Goal: Communication & Community: Answer question/provide support

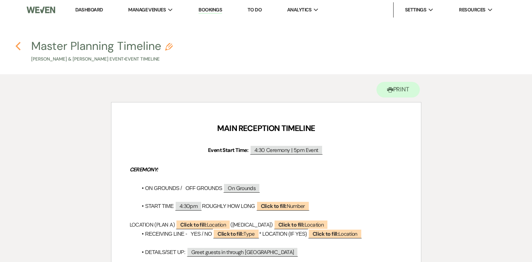
click at [19, 45] on icon "Previous" at bounding box center [18, 45] width 6 height 9
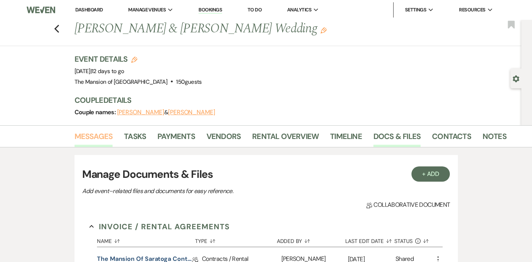
click at [103, 137] on link "Messages" at bounding box center [94, 138] width 38 height 17
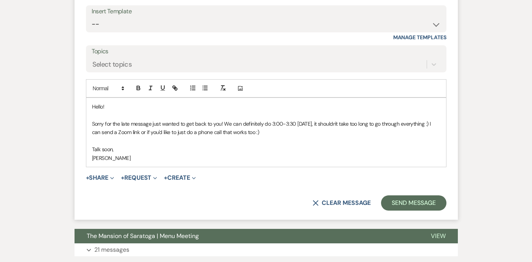
scroll to position [1908, 0]
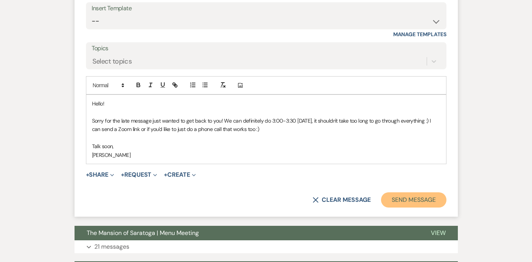
click at [400, 197] on button "Send Message" at bounding box center [413, 199] width 65 height 15
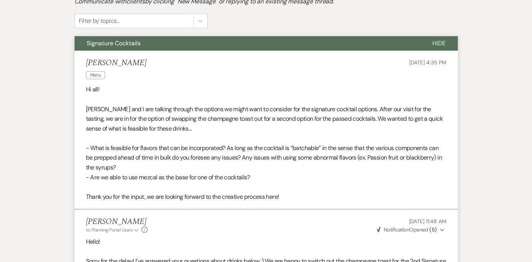
scroll to position [0, 0]
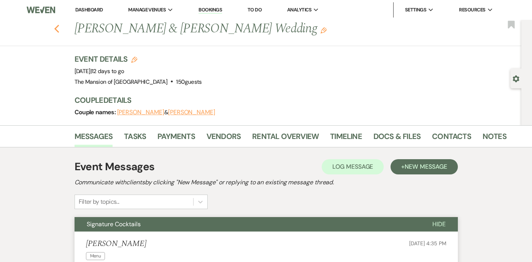
click at [54, 25] on icon "Previous" at bounding box center [57, 28] width 6 height 9
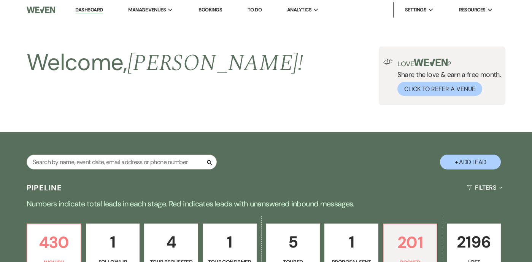
scroll to position [270, 0]
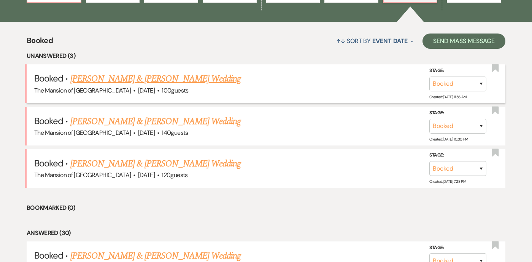
click at [150, 79] on link "[PERSON_NAME] & [PERSON_NAME] Wedding" at bounding box center [155, 79] width 170 height 14
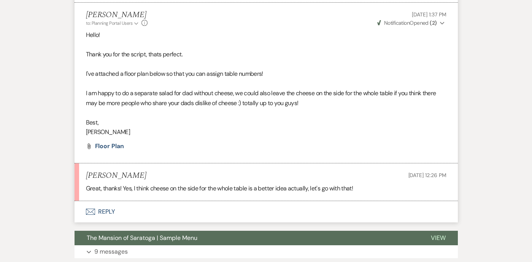
scroll to position [1439, 0]
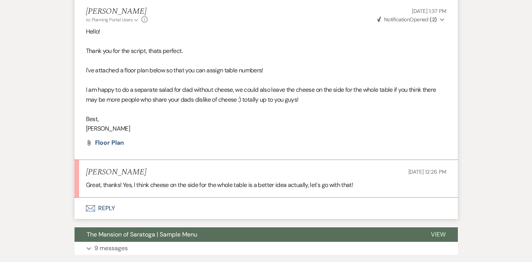
click at [198, 219] on button "Envelope Reply" at bounding box center [266, 207] width 383 height 21
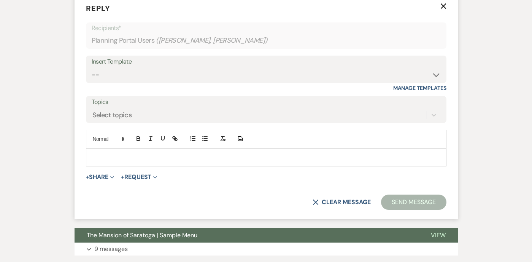
scroll to position [1647, 0]
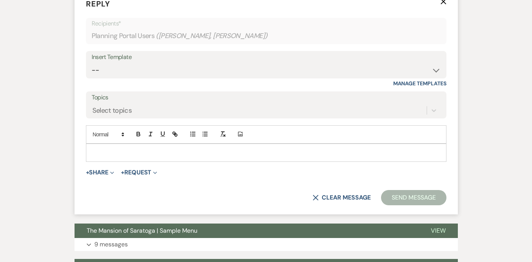
click at [168, 157] on p at bounding box center [266, 152] width 348 height 8
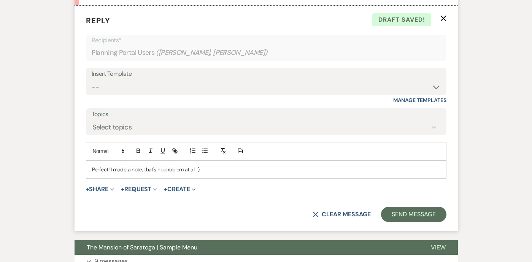
scroll to position [1666, 0]
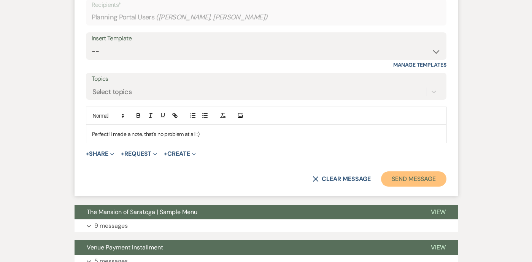
click at [404, 186] on button "Send Message" at bounding box center [413, 178] width 65 height 15
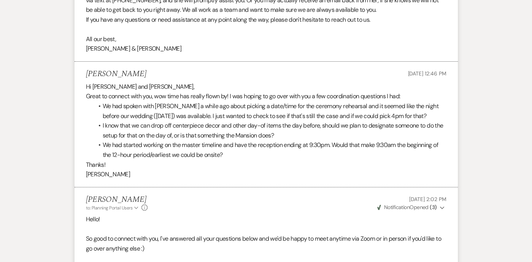
scroll to position [0, 0]
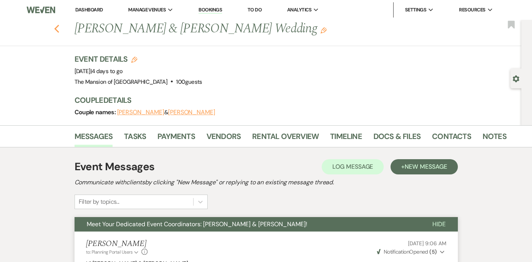
click at [56, 24] on icon "Previous" at bounding box center [57, 28] width 6 height 9
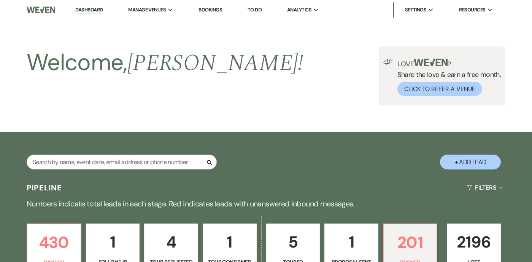
scroll to position [270, 0]
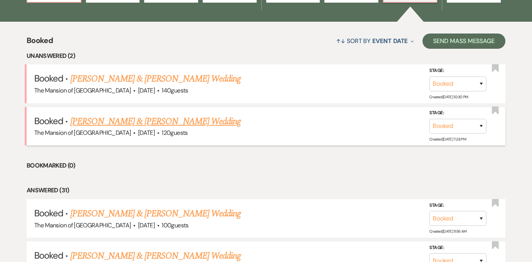
click at [154, 117] on link "[PERSON_NAME] & [PERSON_NAME] Wedding" at bounding box center [155, 121] width 170 height 14
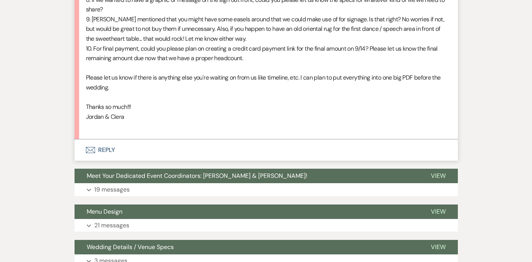
scroll to position [518, 0]
